Goal: Task Accomplishment & Management: Manage account settings

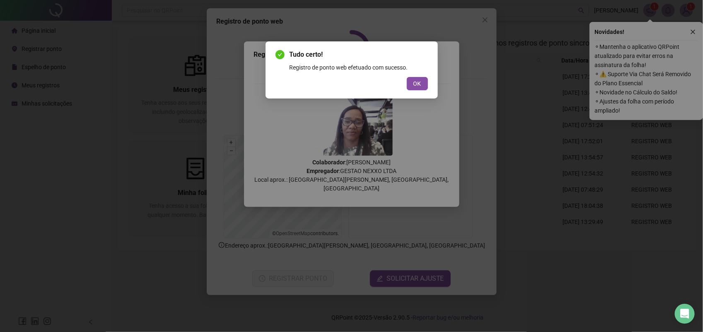
click at [414, 85] on span "OK" at bounding box center [418, 83] width 8 height 9
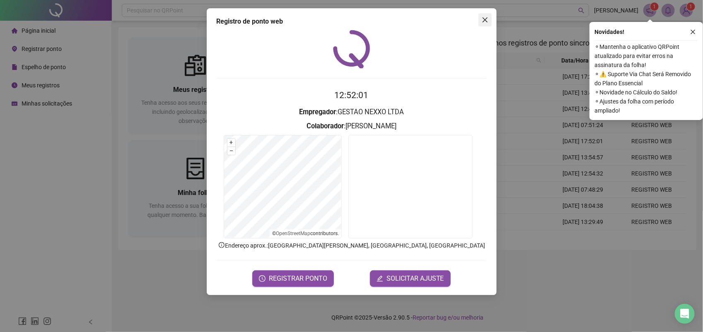
click at [485, 18] on icon "close" at bounding box center [485, 20] width 7 height 7
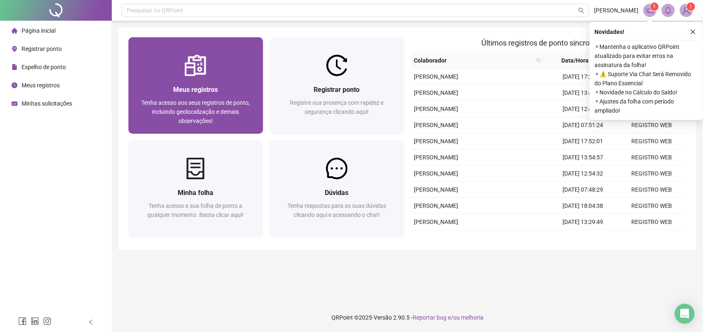
click at [235, 64] on div at bounding box center [195, 66] width 135 height 22
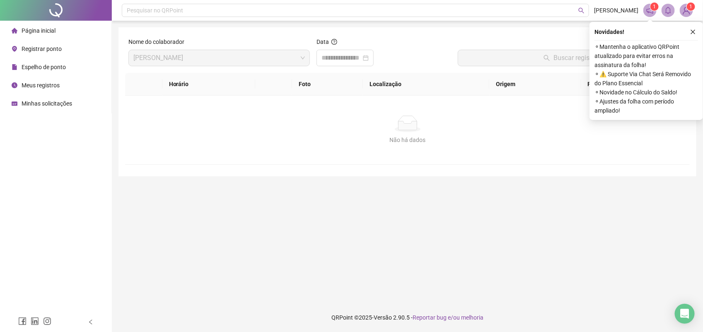
click at [46, 82] on span "Meus registros" at bounding box center [41, 85] width 38 height 7
click at [359, 57] on input at bounding box center [342, 58] width 40 height 10
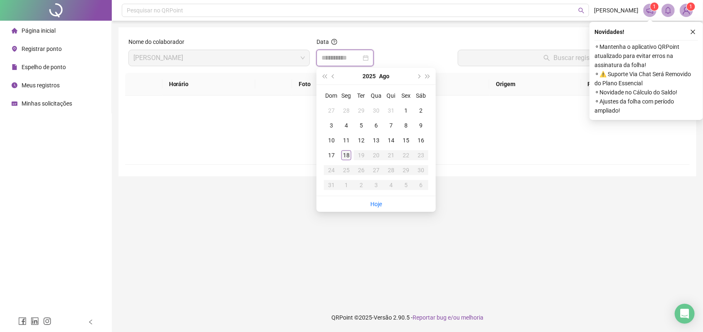
type input "**********"
click at [342, 153] on div "18" at bounding box center [346, 155] width 10 height 10
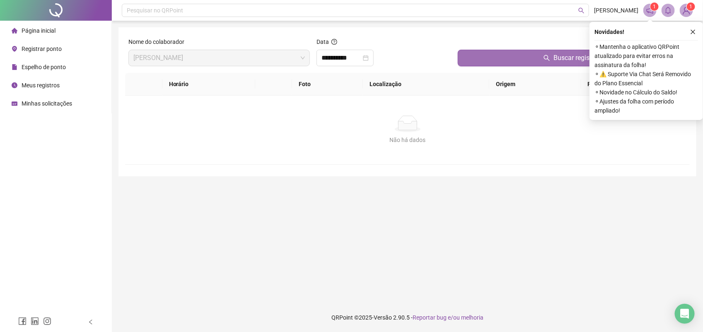
click at [476, 58] on button "Buscar registros" at bounding box center [572, 58] width 229 height 17
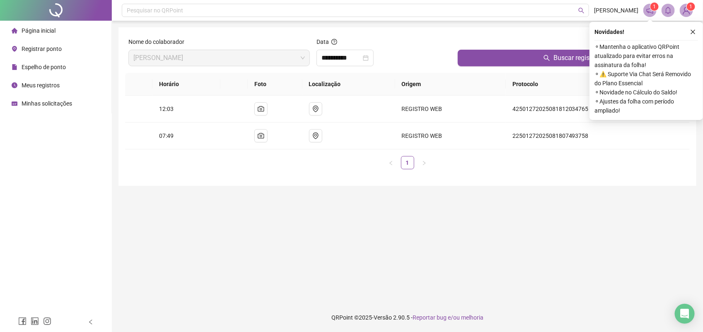
click at [41, 47] on span "Registrar ponto" at bounding box center [42, 49] width 40 height 7
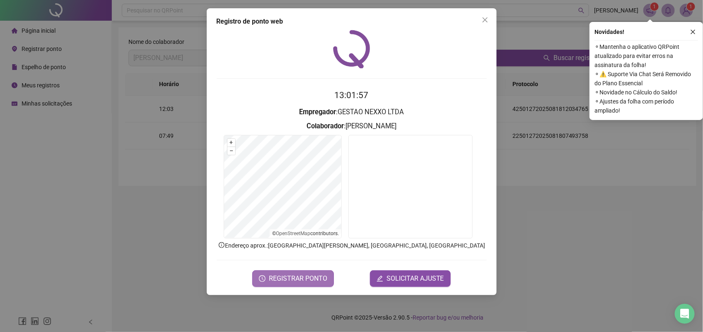
click at [309, 278] on span "REGISTRAR PONTO" at bounding box center [298, 279] width 58 height 10
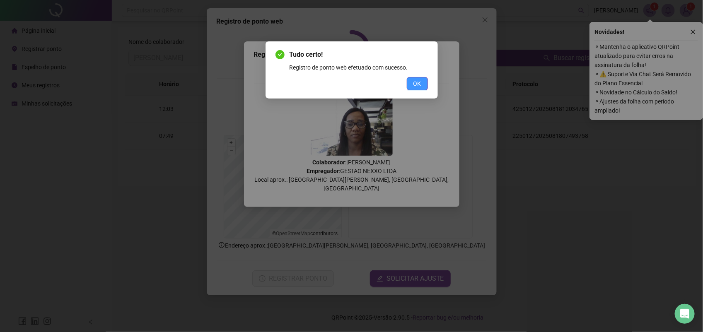
click at [419, 84] on span "OK" at bounding box center [418, 83] width 8 height 9
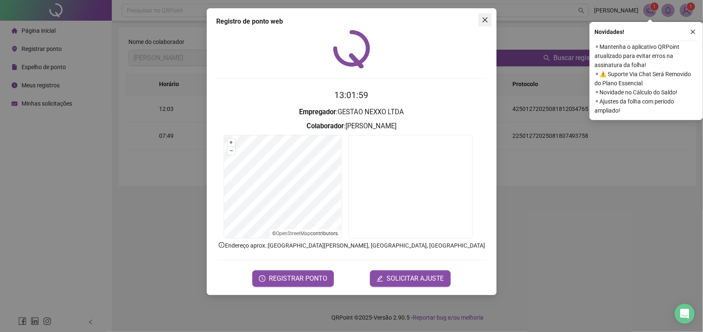
click at [484, 21] on icon "close" at bounding box center [485, 20] width 7 height 7
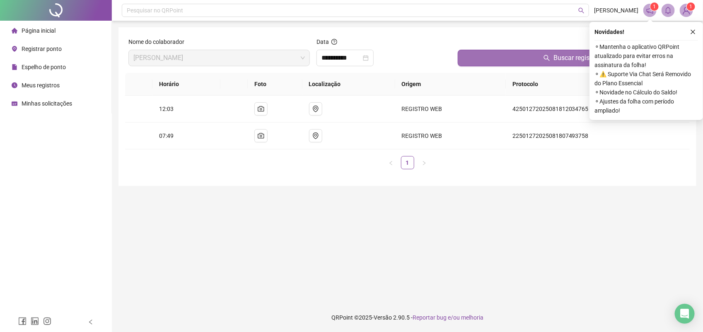
click at [510, 60] on button "Buscar registros" at bounding box center [572, 58] width 229 height 17
click at [500, 59] on button "Buscar registros" at bounding box center [572, 58] width 229 height 17
click at [38, 83] on span "Meus registros" at bounding box center [41, 85] width 38 height 7
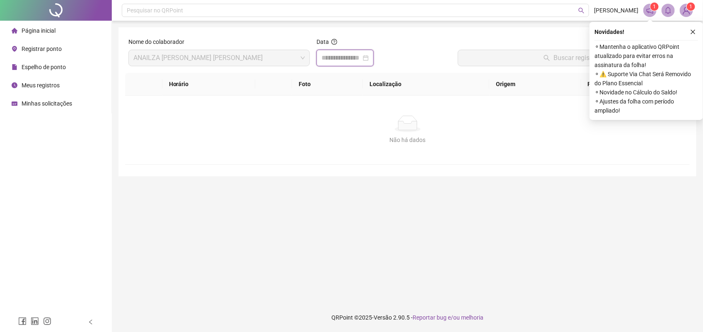
click at [346, 60] on input at bounding box center [342, 58] width 40 height 10
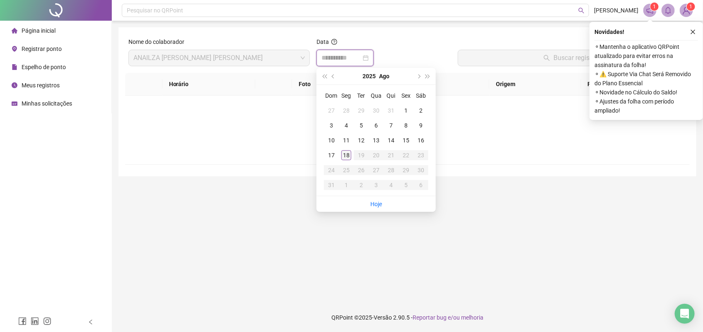
type input "**********"
click at [343, 154] on div "18" at bounding box center [346, 155] width 10 height 10
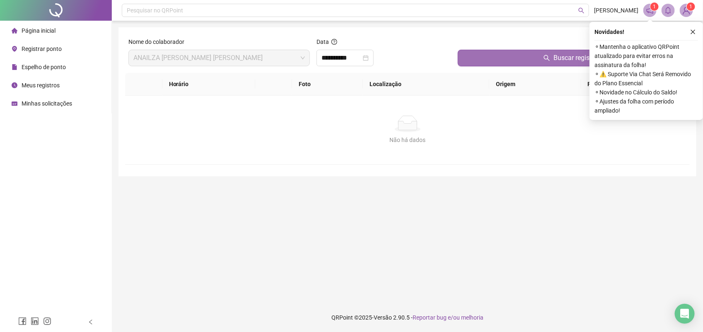
click at [487, 59] on button "Buscar registros" at bounding box center [572, 58] width 229 height 17
